Goal: Obtain resource: Download file/media

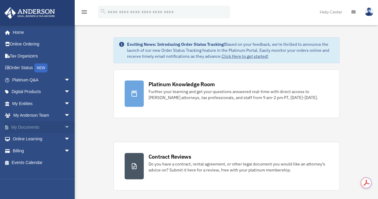
click at [30, 128] on link "My Documents arrow_drop_down" at bounding box center [41, 127] width 75 height 12
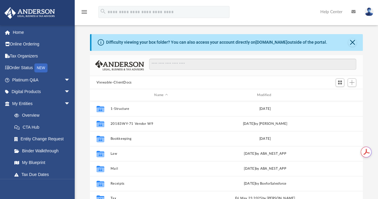
scroll to position [131, 269]
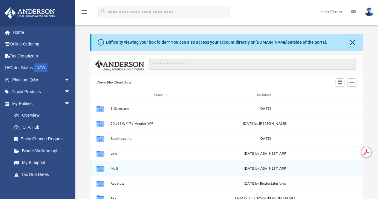
click at [115, 168] on button "Mail" at bounding box center [160, 169] width 101 height 4
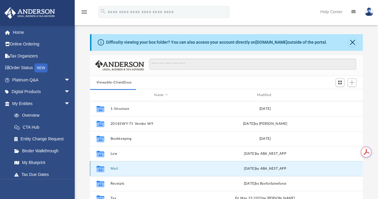
click at [115, 168] on button "Mail" at bounding box center [160, 169] width 101 height 4
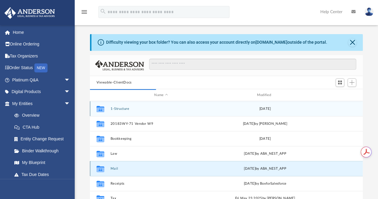
scroll to position [5, 5]
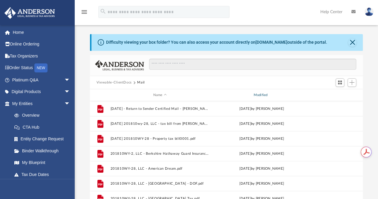
click at [265, 94] on div "Modified" at bounding box center [261, 94] width 99 height 5
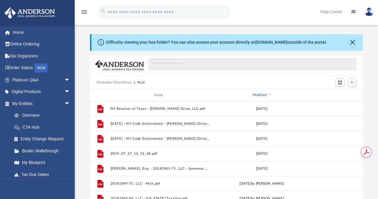
click at [265, 94] on div "Modified" at bounding box center [261, 94] width 99 height 5
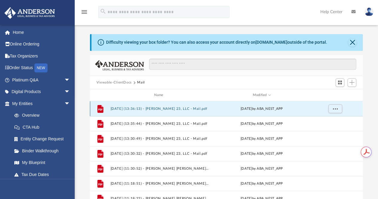
click at [179, 108] on button "[DATE] (13:36:13) - [PERSON_NAME] 23, LLC - Mail.pdf" at bounding box center [159, 109] width 99 height 4
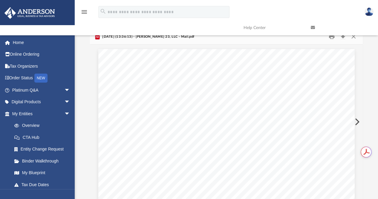
scroll to position [0, 0]
click at [359, 122] on button "Preview" at bounding box center [356, 121] width 13 height 17
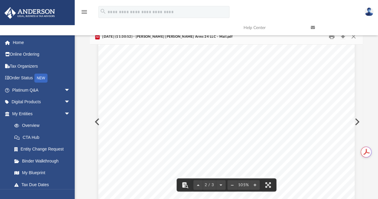
scroll to position [501, 0]
click at [357, 123] on button "Preview" at bounding box center [356, 121] width 13 height 17
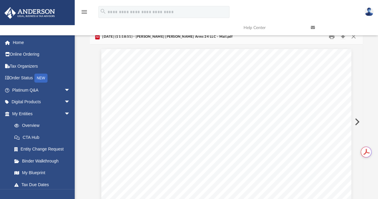
click at [357, 123] on button "Preview" at bounding box center [356, 121] width 13 height 17
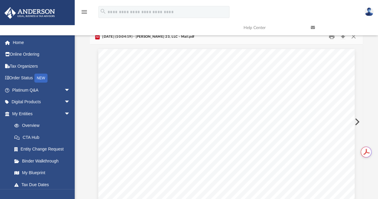
click at [357, 123] on button "Preview" at bounding box center [356, 121] width 13 height 17
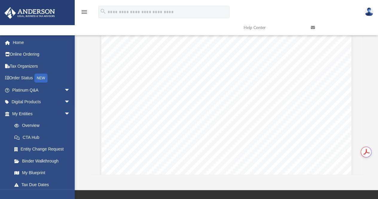
scroll to position [1002, 0]
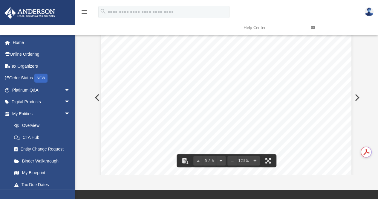
click at [358, 97] on button "Preview" at bounding box center [356, 97] width 13 height 17
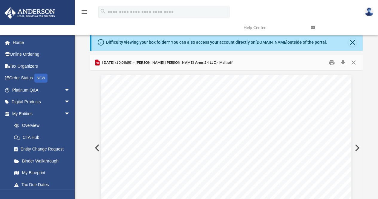
scroll to position [0, 0]
click at [357, 147] on button "Preview" at bounding box center [356, 147] width 13 height 17
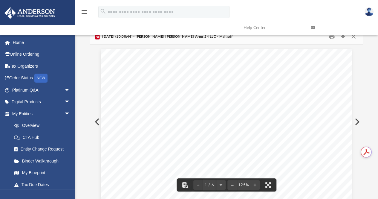
click at [357, 121] on button "Preview" at bounding box center [356, 121] width 13 height 17
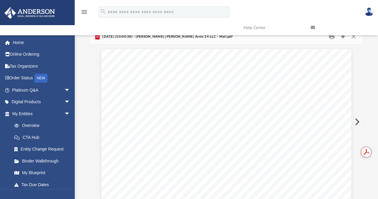
click at [357, 121] on button "Preview" at bounding box center [356, 121] width 13 height 17
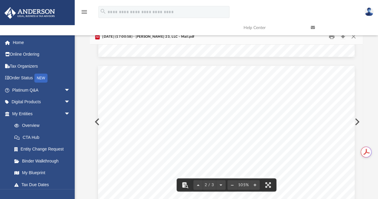
click at [356, 121] on button "Preview" at bounding box center [356, 121] width 13 height 17
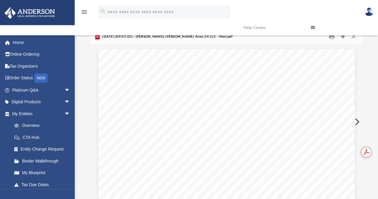
click at [356, 121] on button "Preview" at bounding box center [356, 121] width 13 height 17
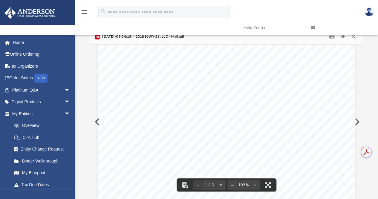
click at [358, 120] on button "Preview" at bounding box center [356, 121] width 13 height 17
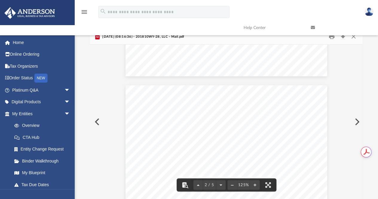
scroll to position [342, 0]
click at [355, 121] on button "Preview" at bounding box center [356, 121] width 13 height 17
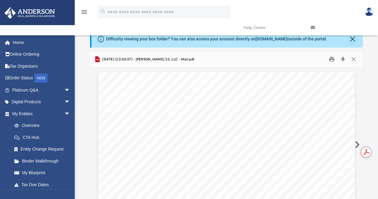
scroll to position [3, 0]
click at [356, 142] on button "Preview" at bounding box center [356, 144] width 13 height 17
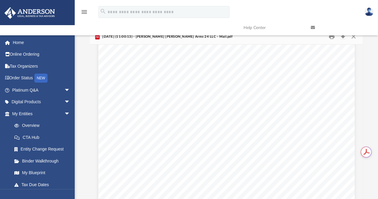
scroll to position [98, 0]
